Goal: Information Seeking & Learning: Learn about a topic

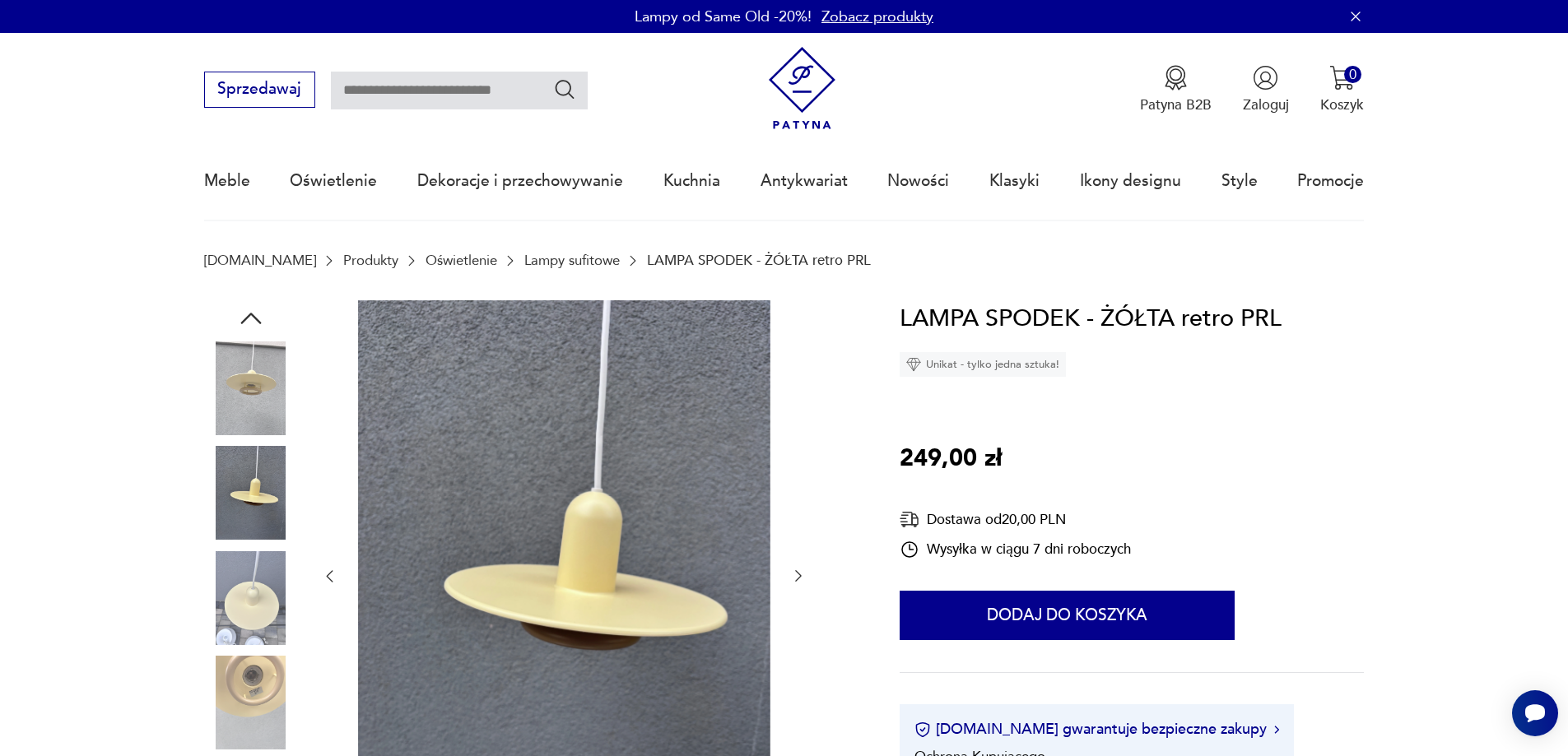
click at [795, 579] on icon "button" at bounding box center [797, 575] width 16 height 16
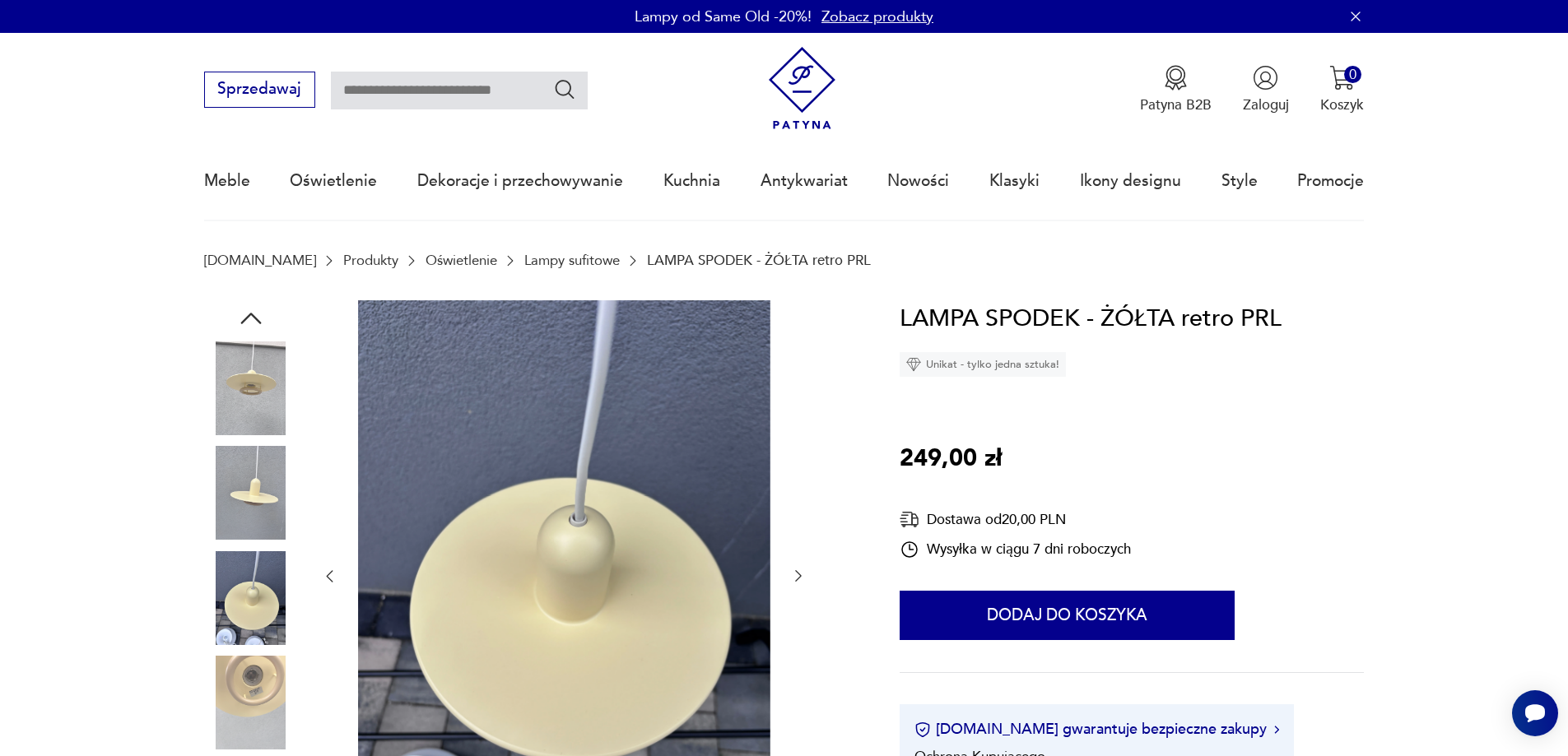
click at [795, 579] on icon "button" at bounding box center [797, 575] width 16 height 16
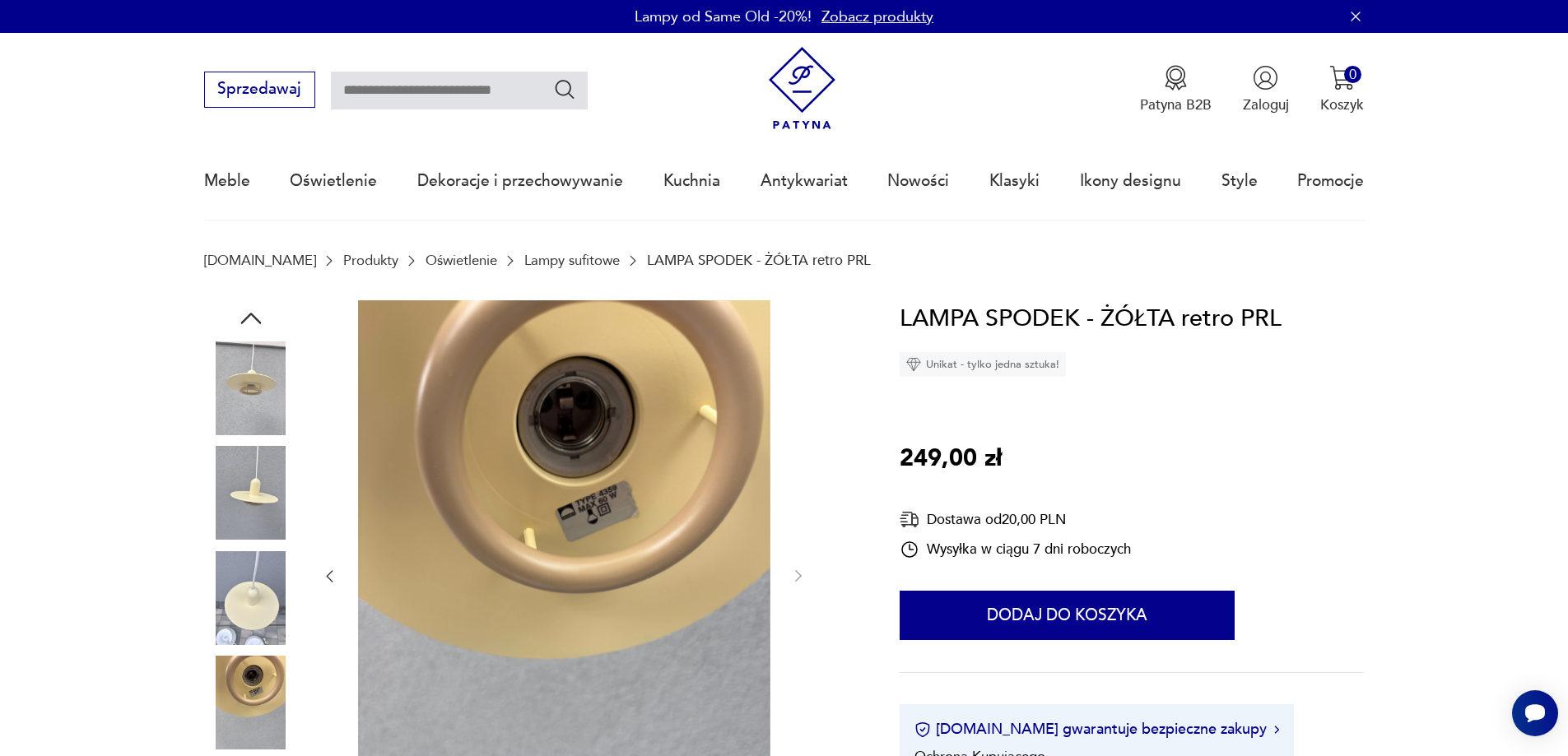
click at [245, 387] on img at bounding box center [251, 388] width 94 height 94
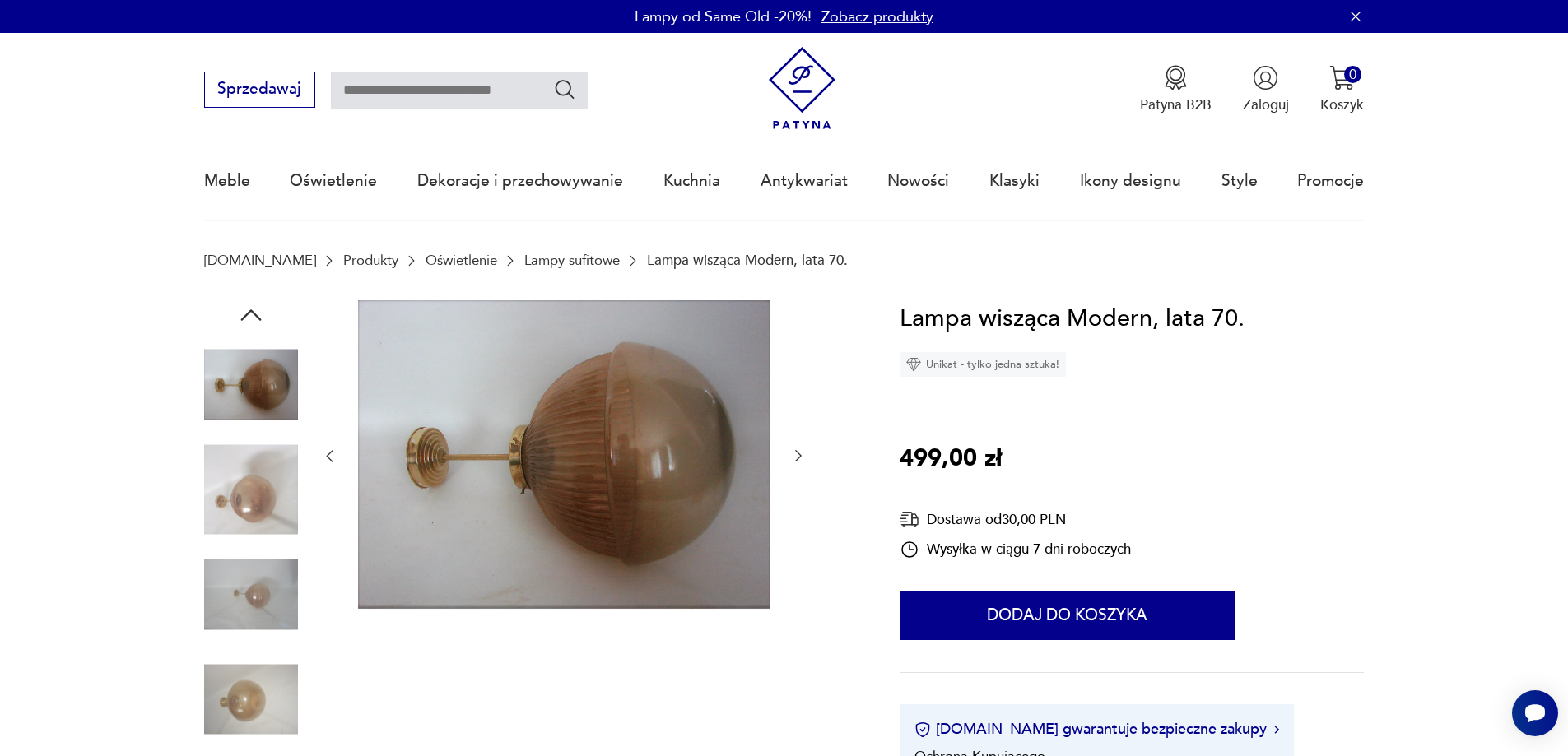
click at [795, 455] on icon "button" at bounding box center [797, 455] width 16 height 16
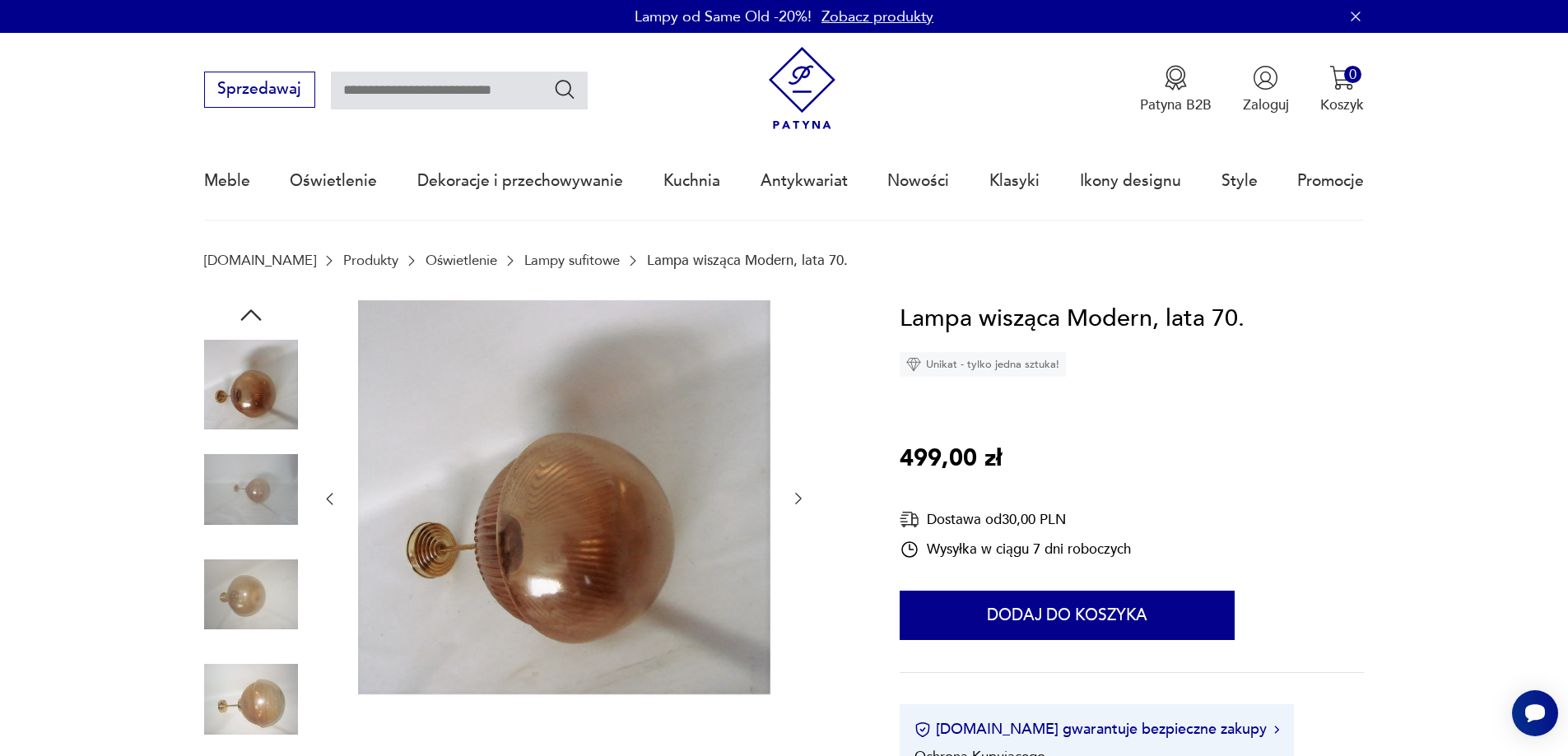
click at [795, 455] on div at bounding box center [563, 500] width 485 height 399
click at [803, 497] on icon "button" at bounding box center [797, 498] width 16 height 16
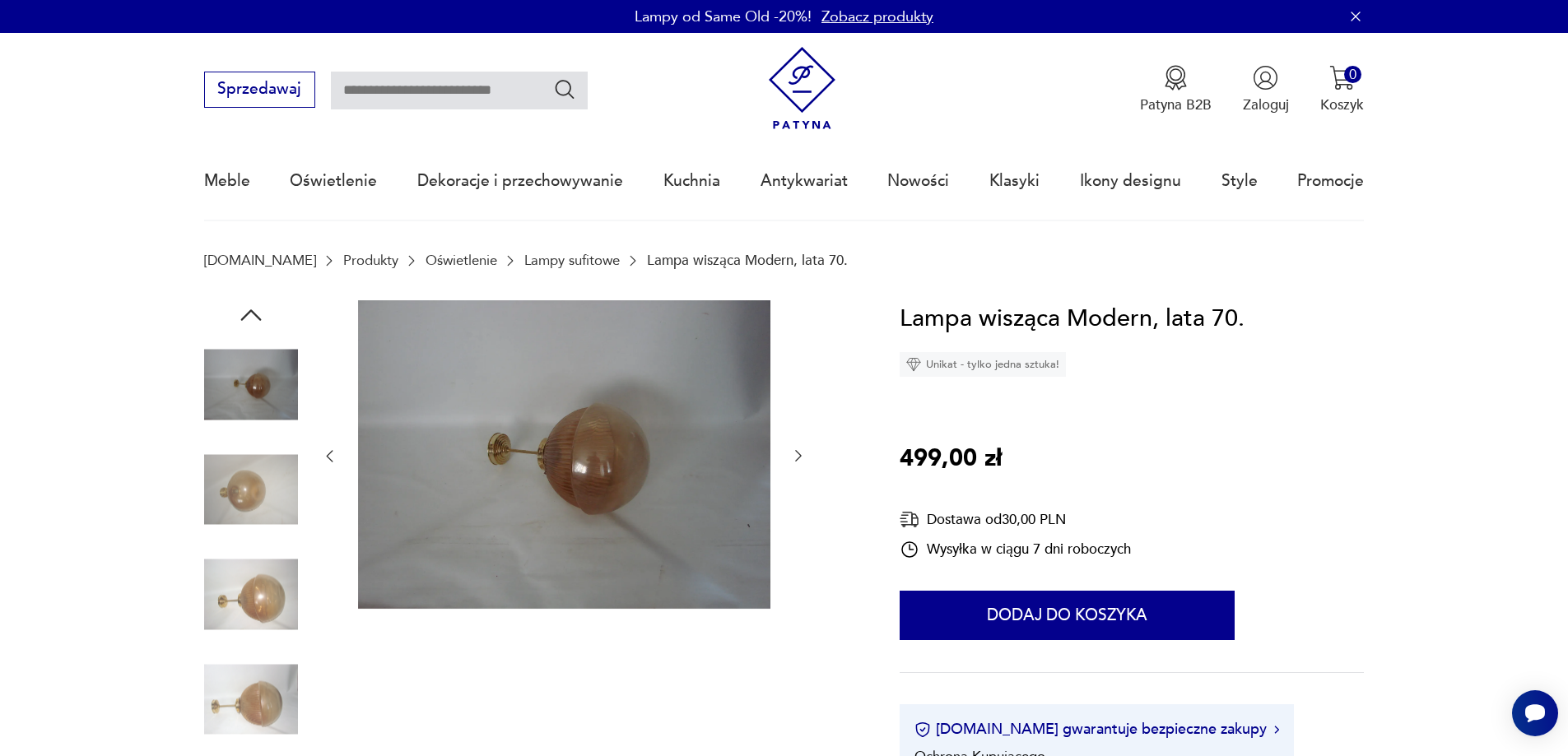
click at [803, 497] on div at bounding box center [563, 456] width 485 height 312
click at [790, 447] on button "button" at bounding box center [797, 456] width 16 height 20
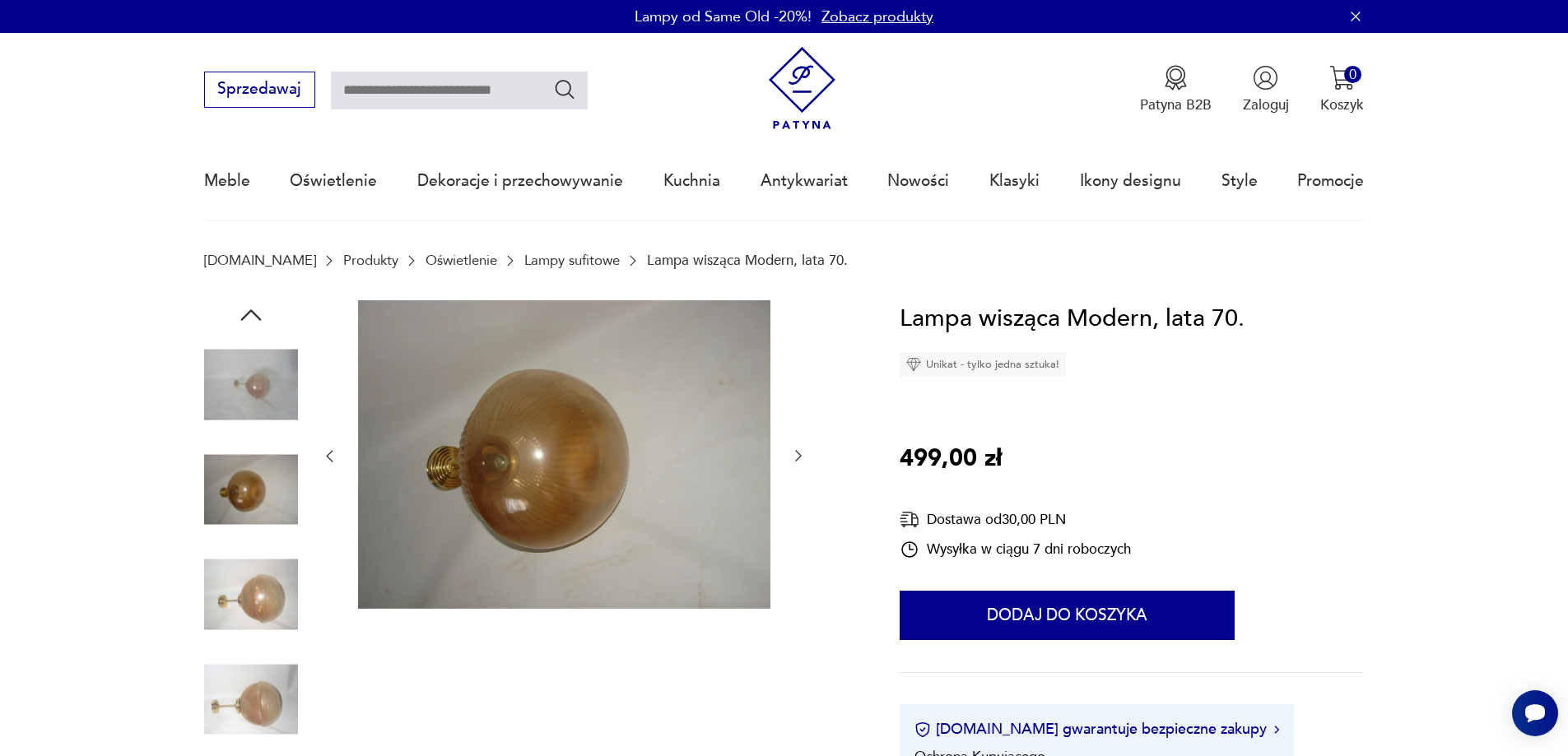
click at [794, 450] on icon "button" at bounding box center [797, 455] width 16 height 16
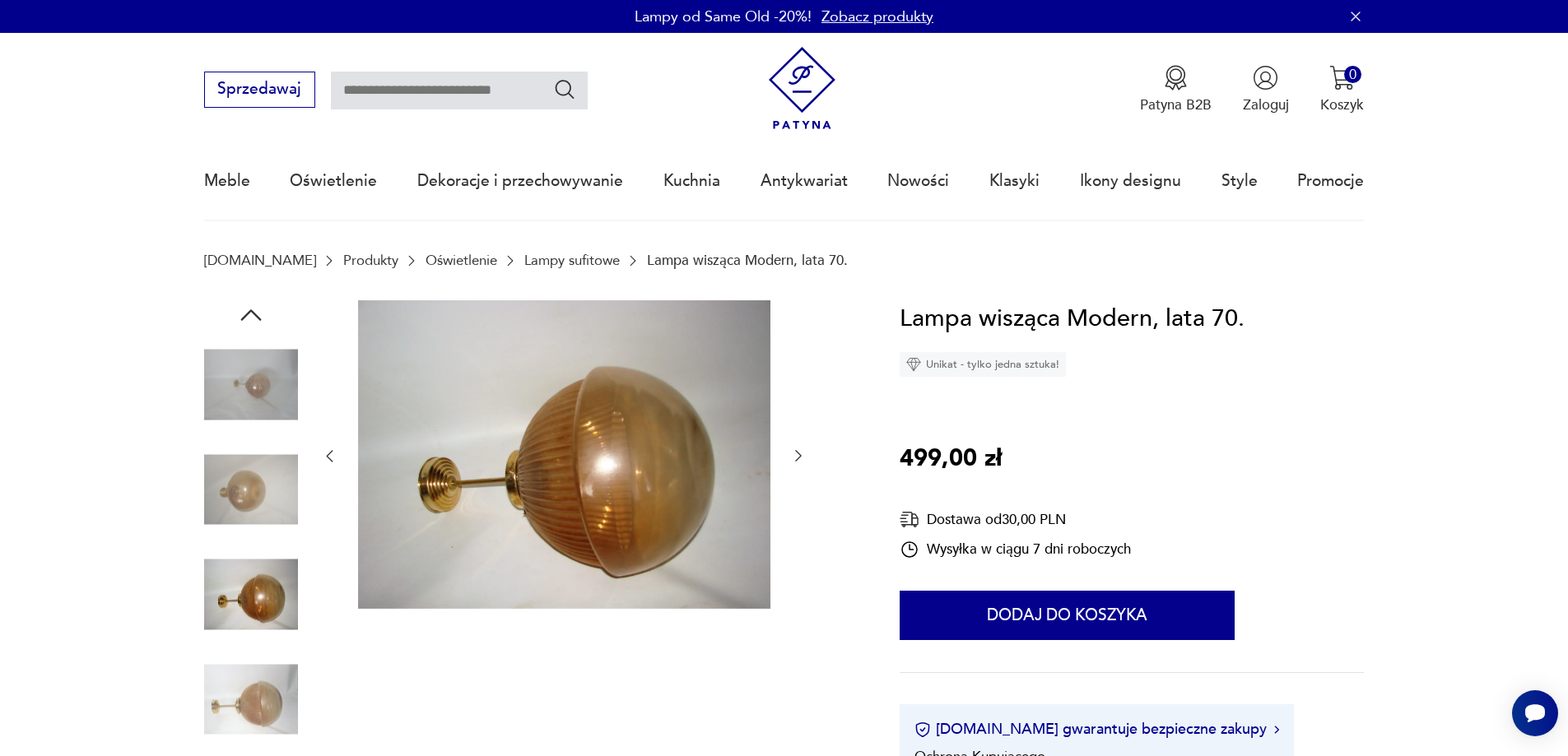
click at [794, 450] on icon "button" at bounding box center [797, 455] width 16 height 16
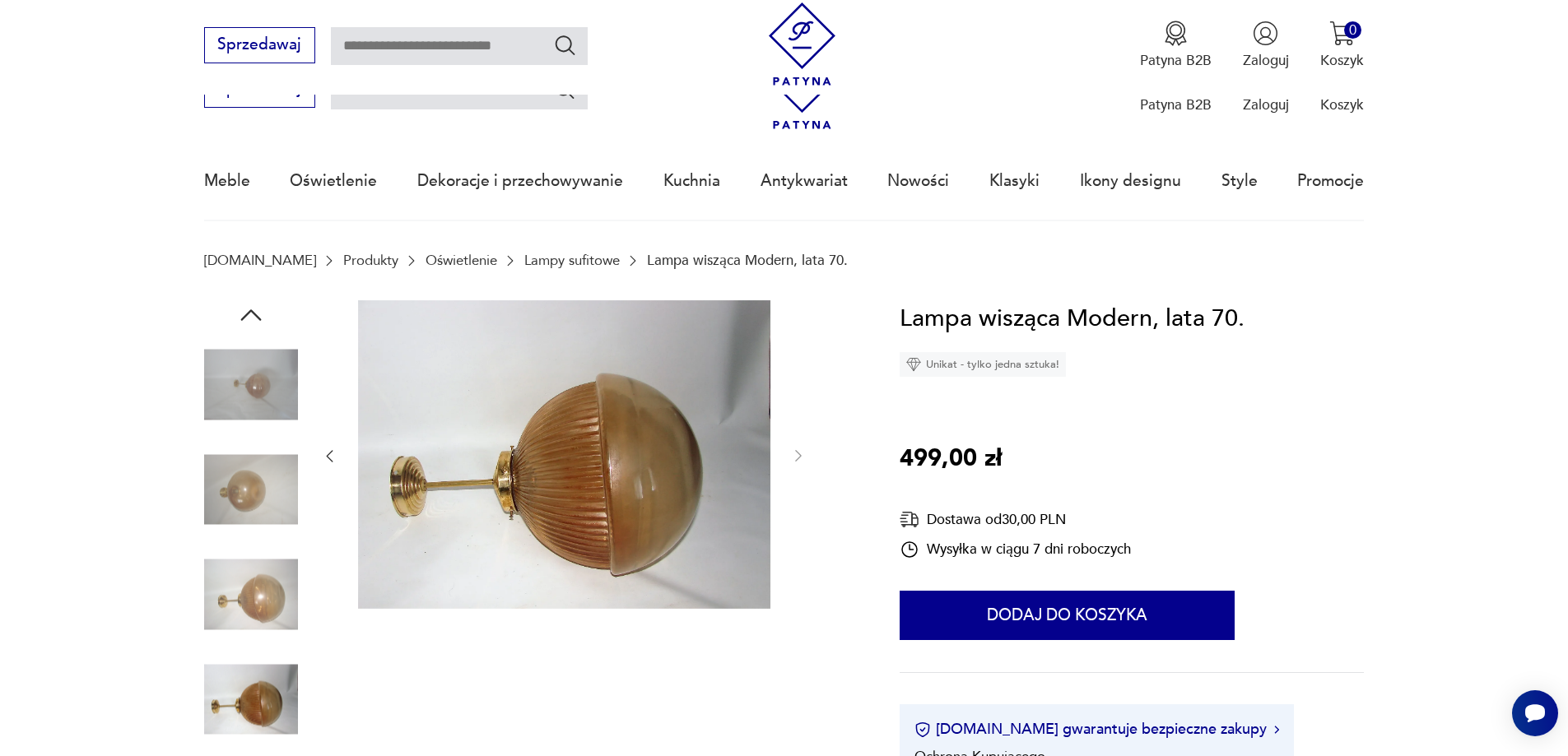
scroll to position [536, 0]
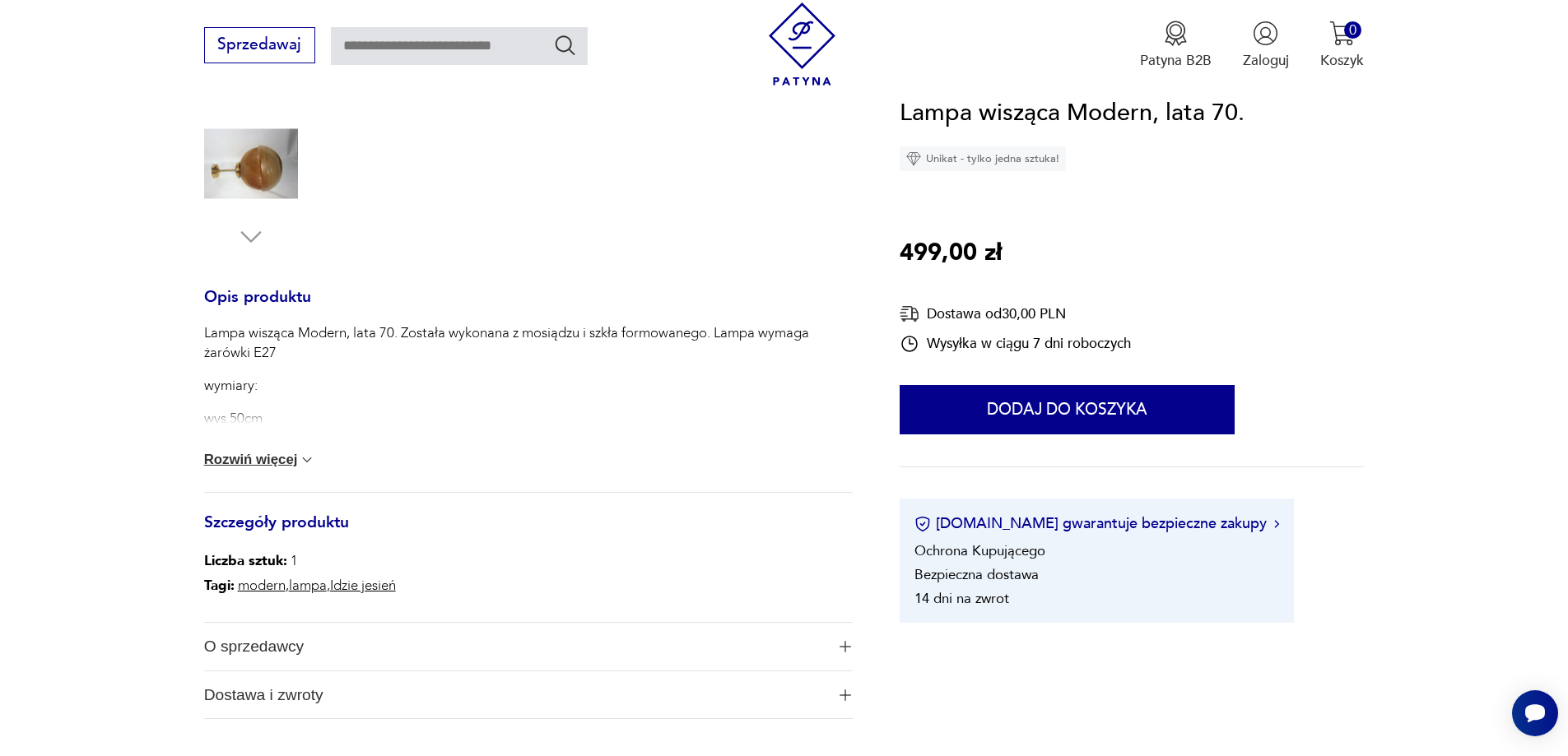
click at [276, 466] on button "Rozwiń więcej" at bounding box center [259, 459] width 111 height 16
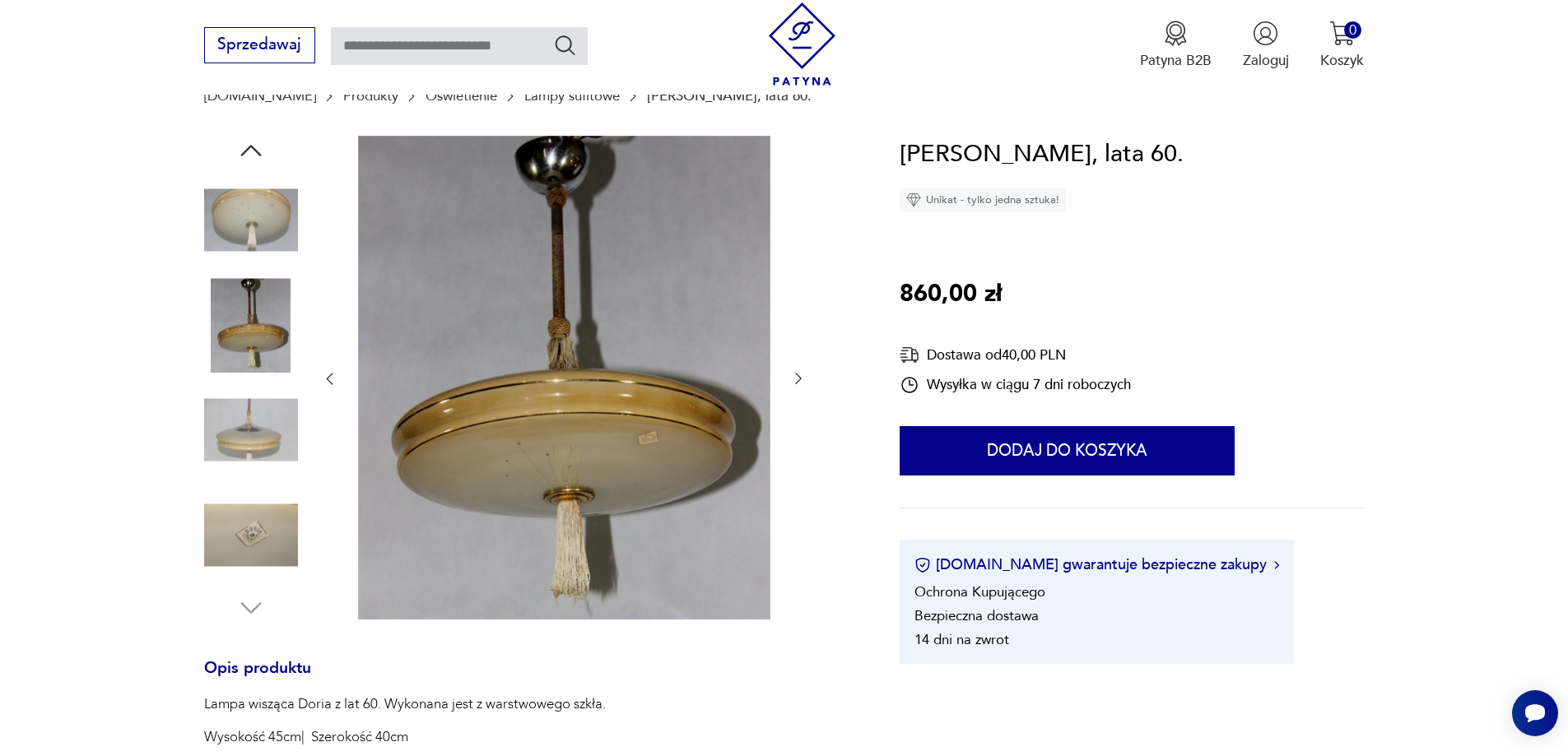
click at [234, 555] on img at bounding box center [251, 535] width 94 height 94
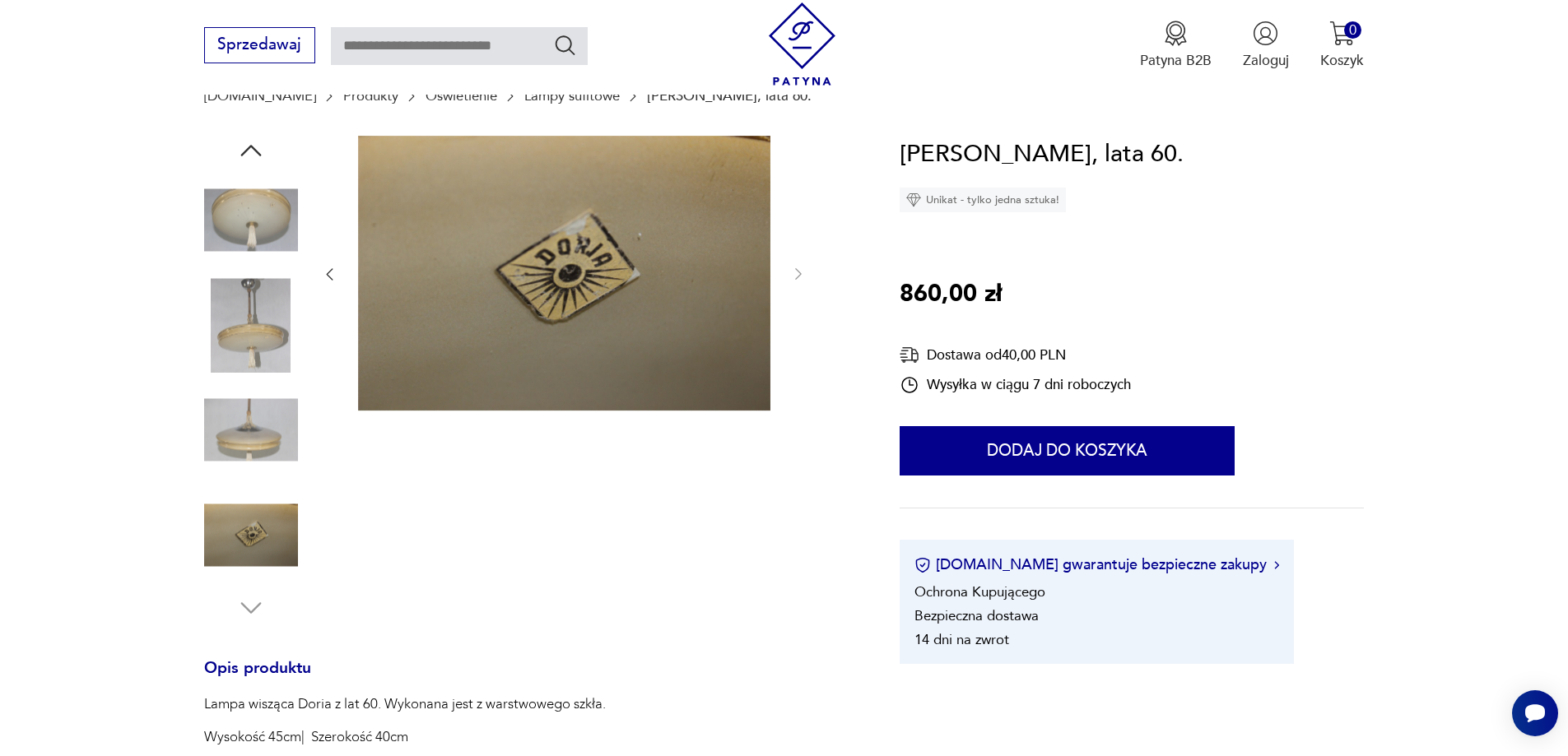
click at [252, 227] on img at bounding box center [251, 221] width 94 height 94
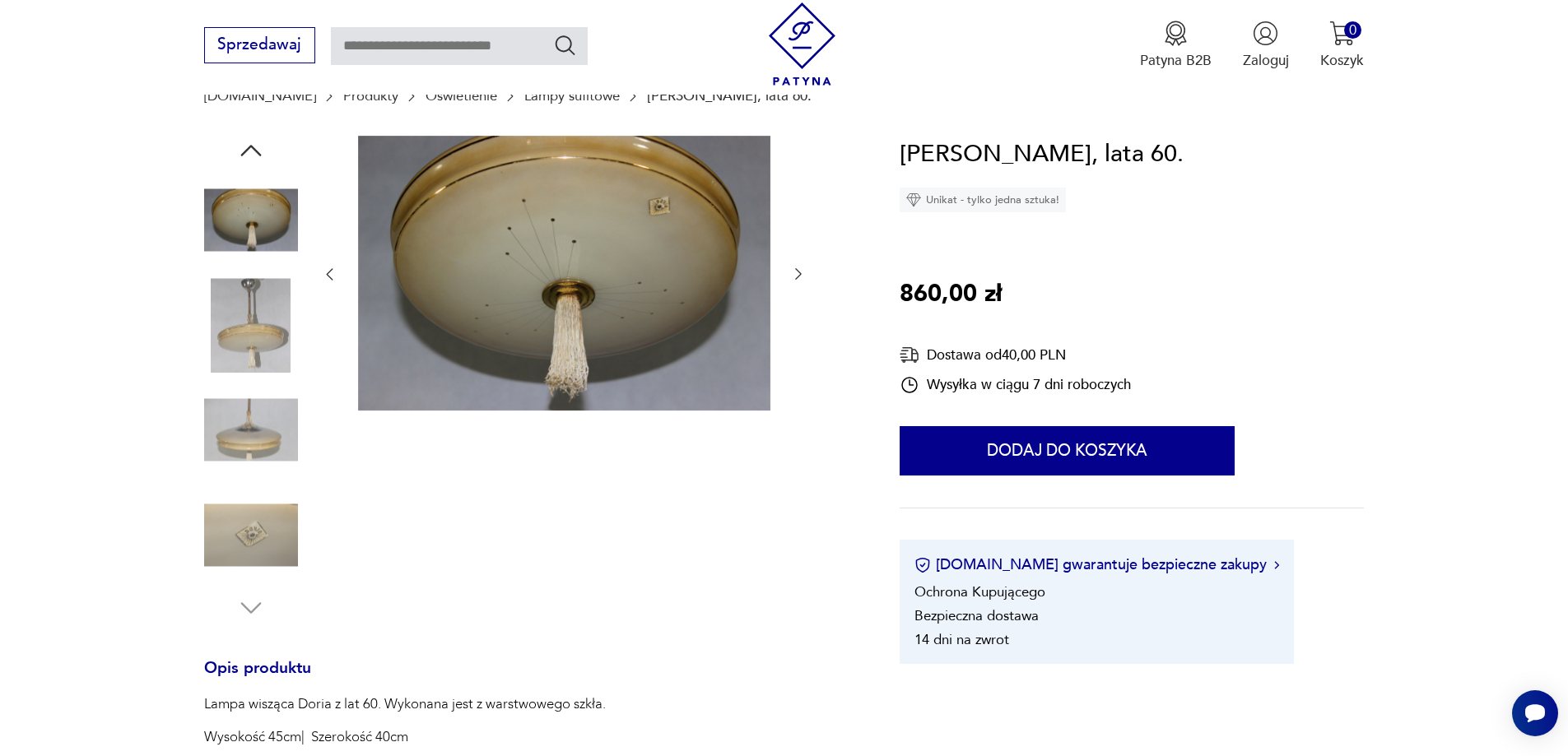
click at [249, 155] on icon "button" at bounding box center [251, 150] width 30 height 30
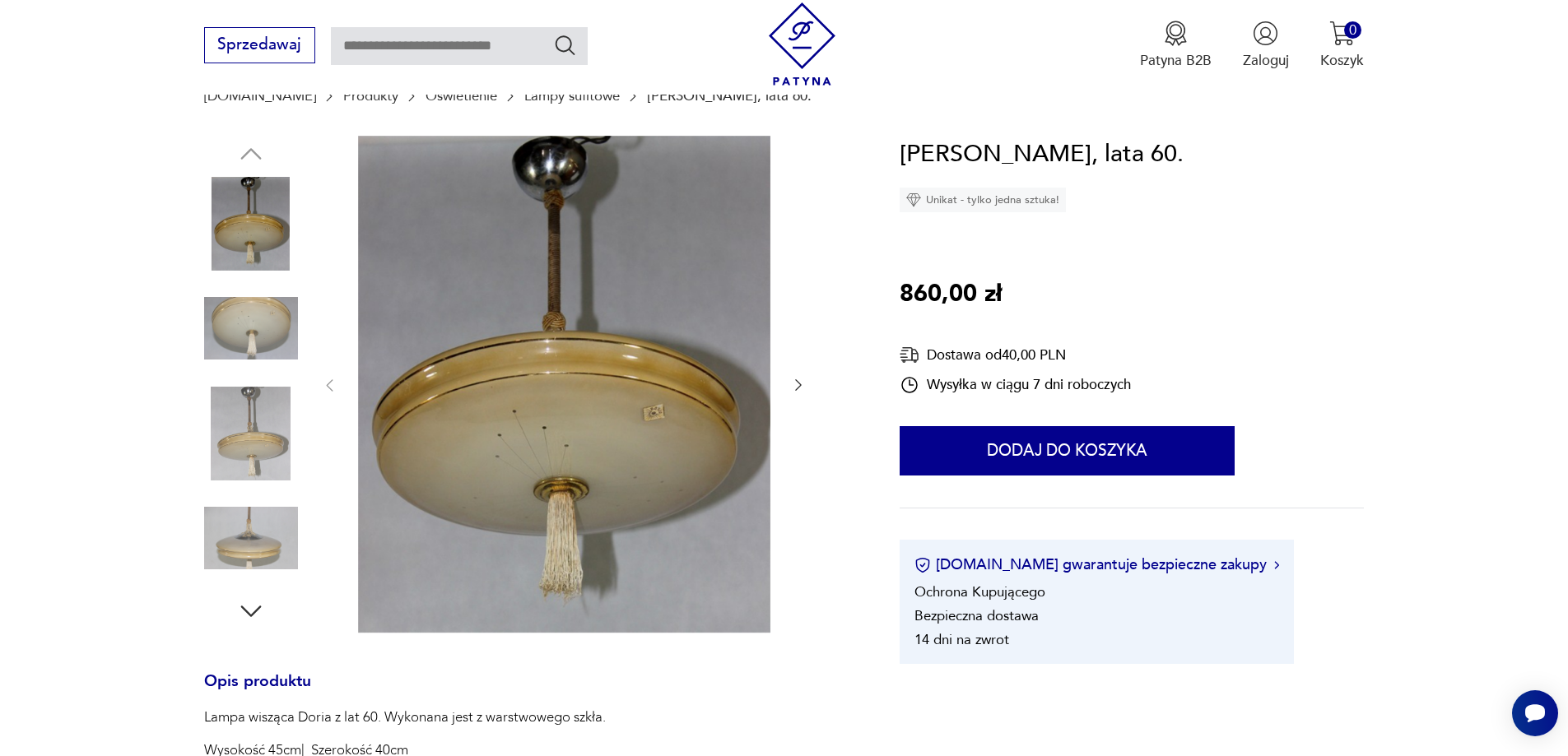
click at [582, 375] on img at bounding box center [564, 383] width 412 height 497
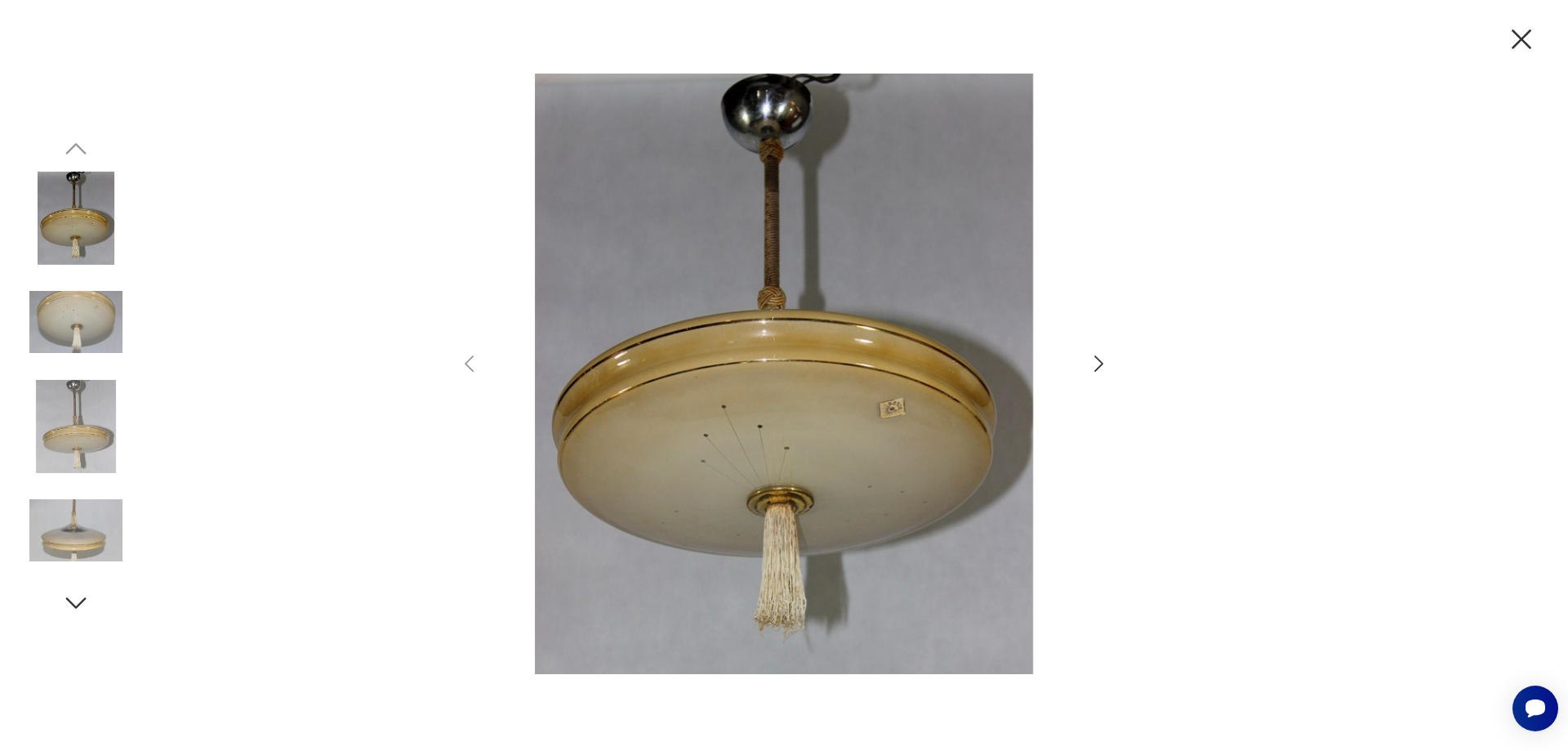
click at [1517, 37] on icon "button" at bounding box center [1522, 39] width 34 height 34
